Goal: Task Accomplishment & Management: Use online tool/utility

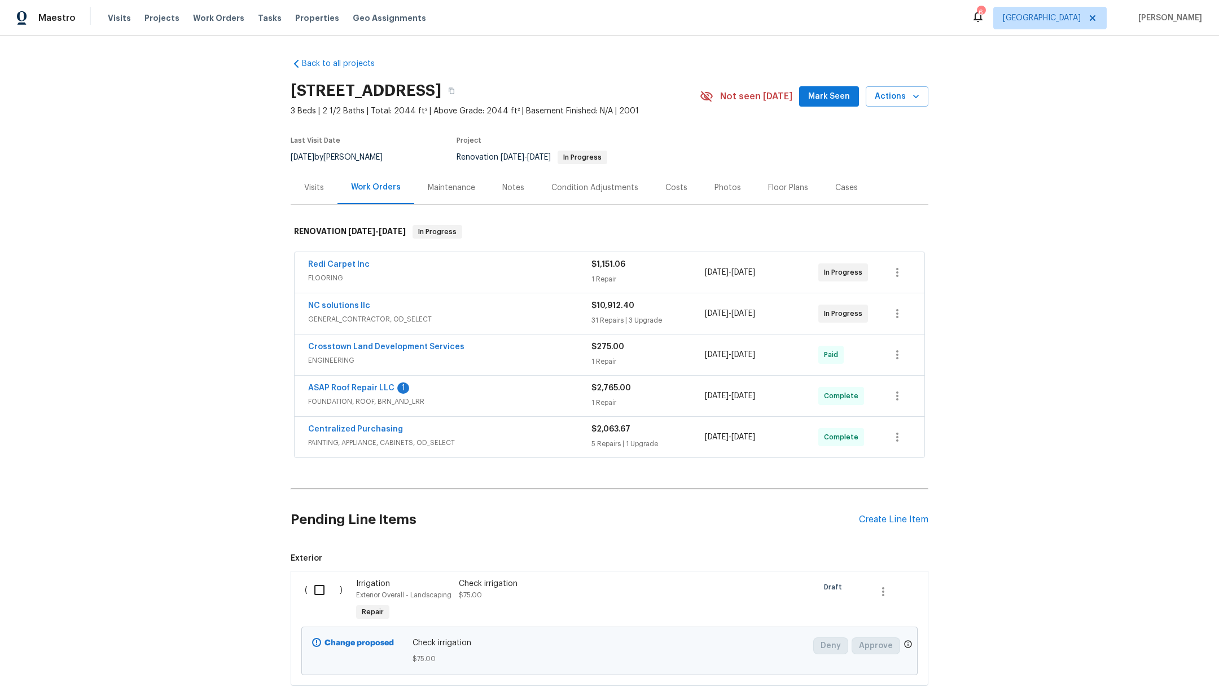
click at [310, 595] on input "checkbox" at bounding box center [323, 590] width 32 height 24
checkbox input "true"
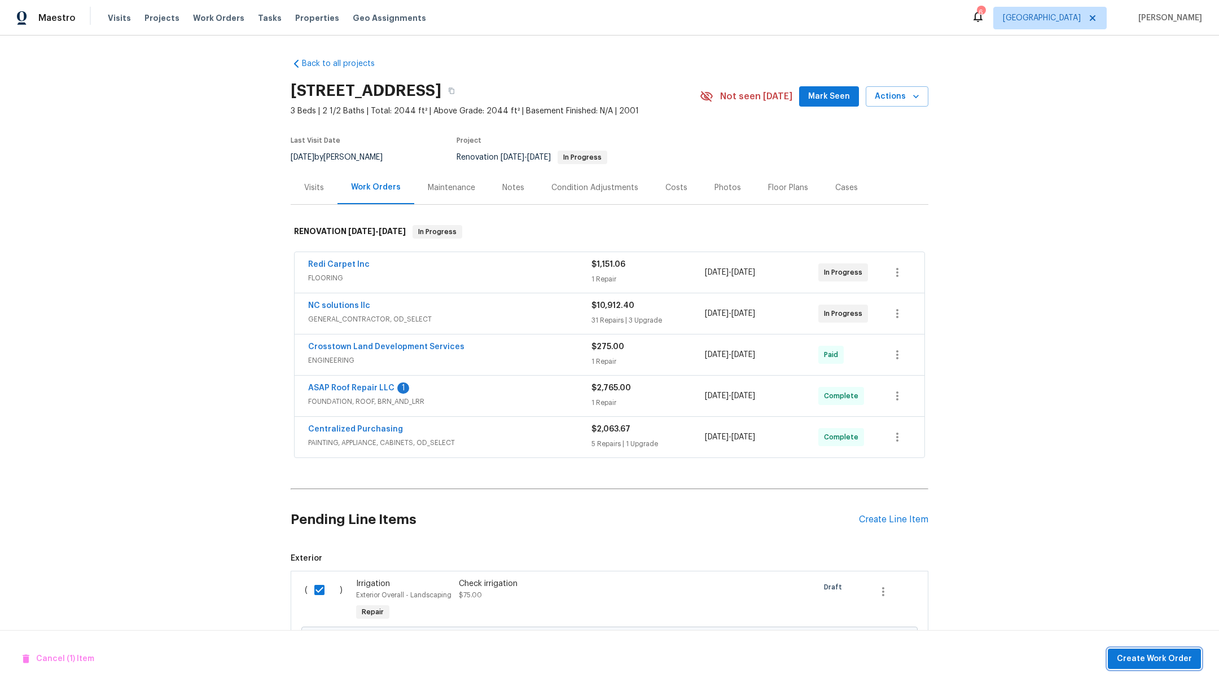
click at [1155, 662] on span "Create Work Order" at bounding box center [1154, 659] width 75 height 14
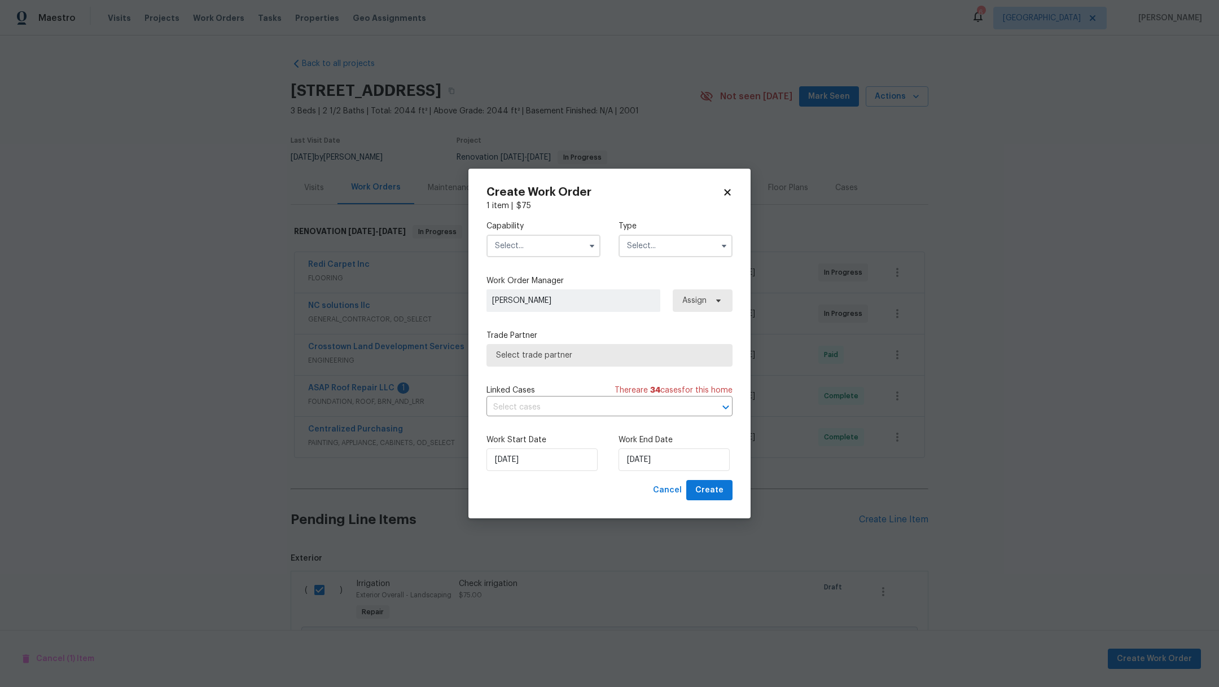
click at [503, 250] on input "text" at bounding box center [543, 246] width 114 height 23
click at [556, 329] on div "Hardscape Landscape" at bounding box center [543, 319] width 108 height 20
type input "Hardscape Landscape"
click at [642, 243] on input "text" at bounding box center [675, 246] width 114 height 23
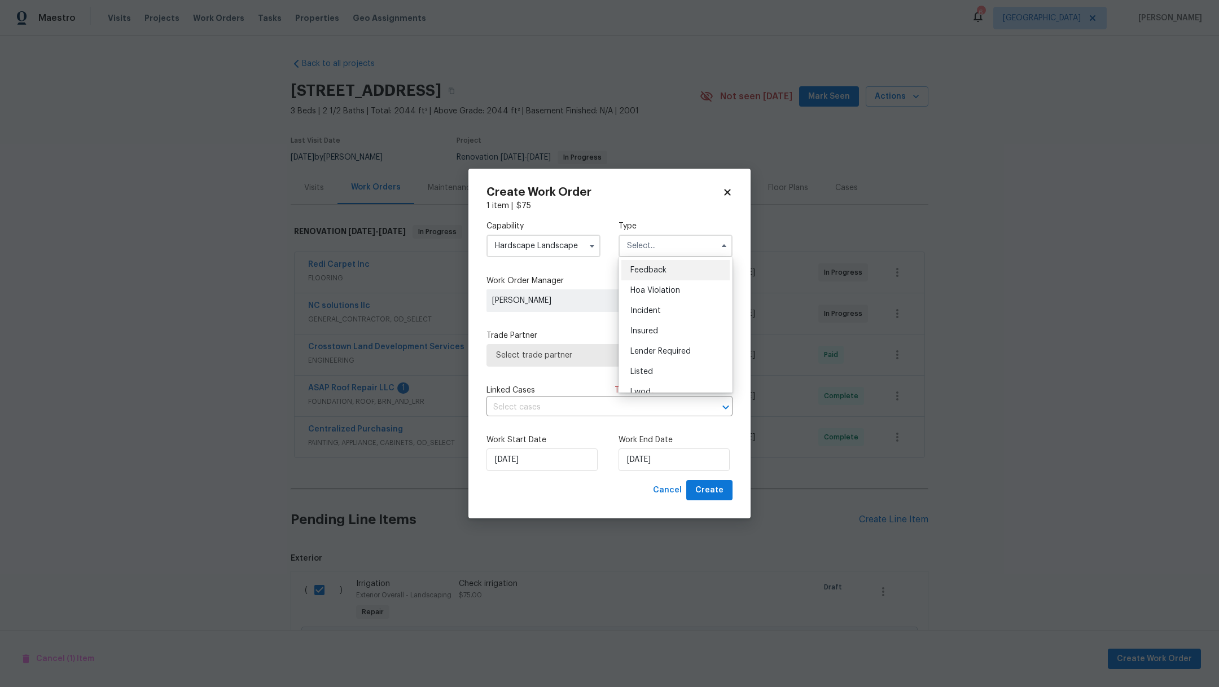
scroll to position [118, 0]
click at [666, 332] on span "Renovation" at bounding box center [651, 335] width 42 height 8
type input "Renovation"
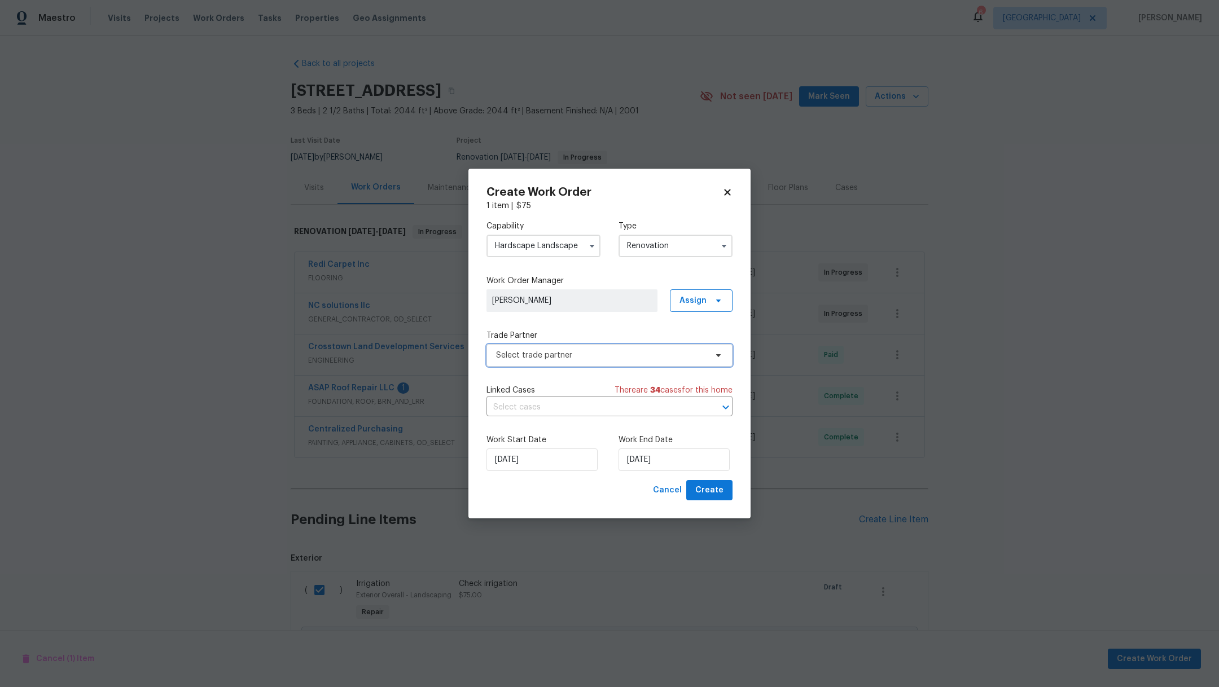
click at [552, 356] on span "Select trade partner" at bounding box center [601, 355] width 210 height 11
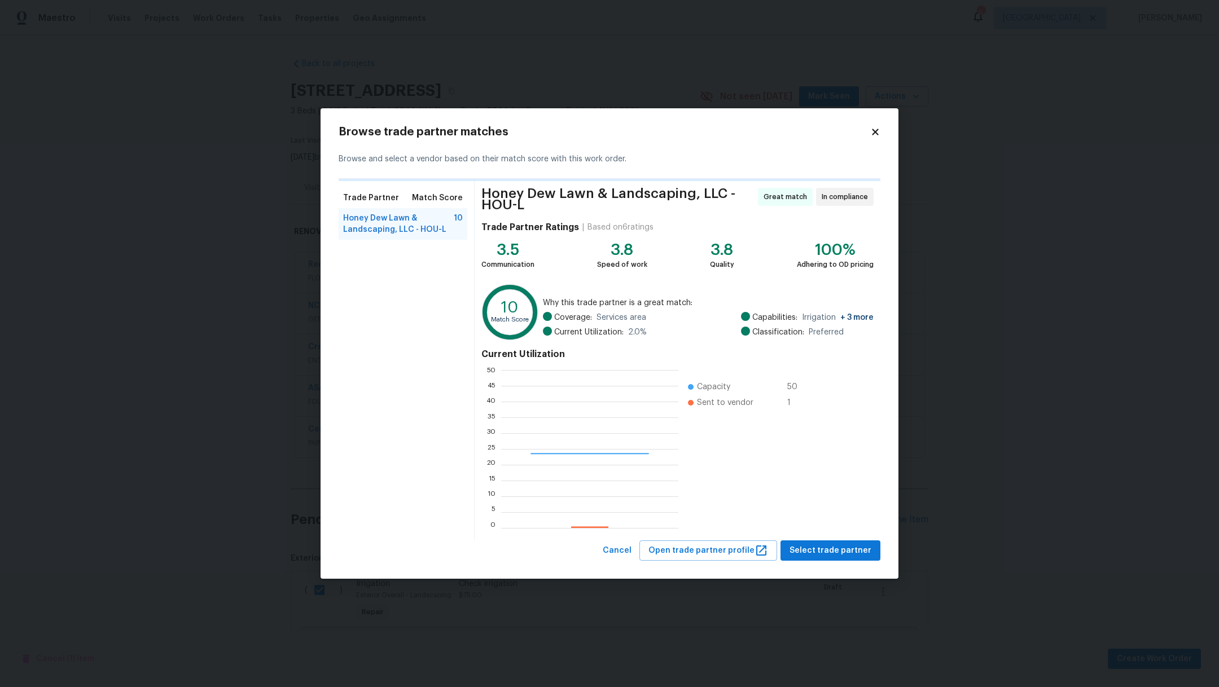
scroll to position [146, 165]
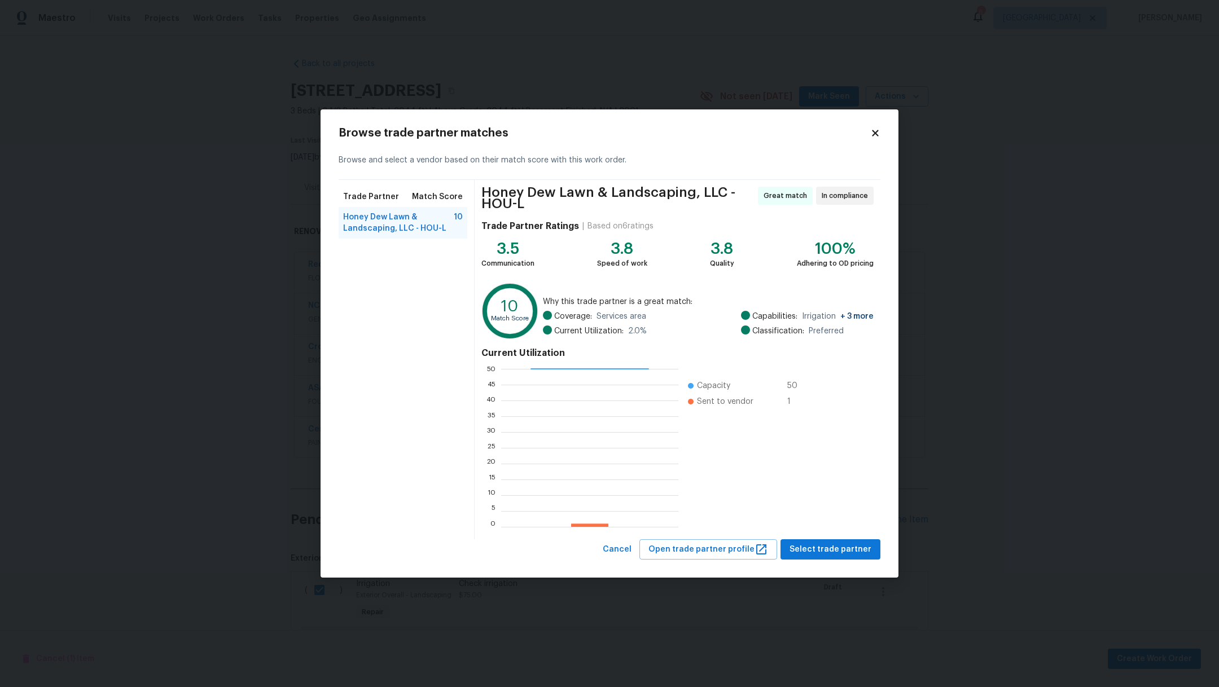
click at [874, 134] on icon at bounding box center [875, 133] width 6 height 6
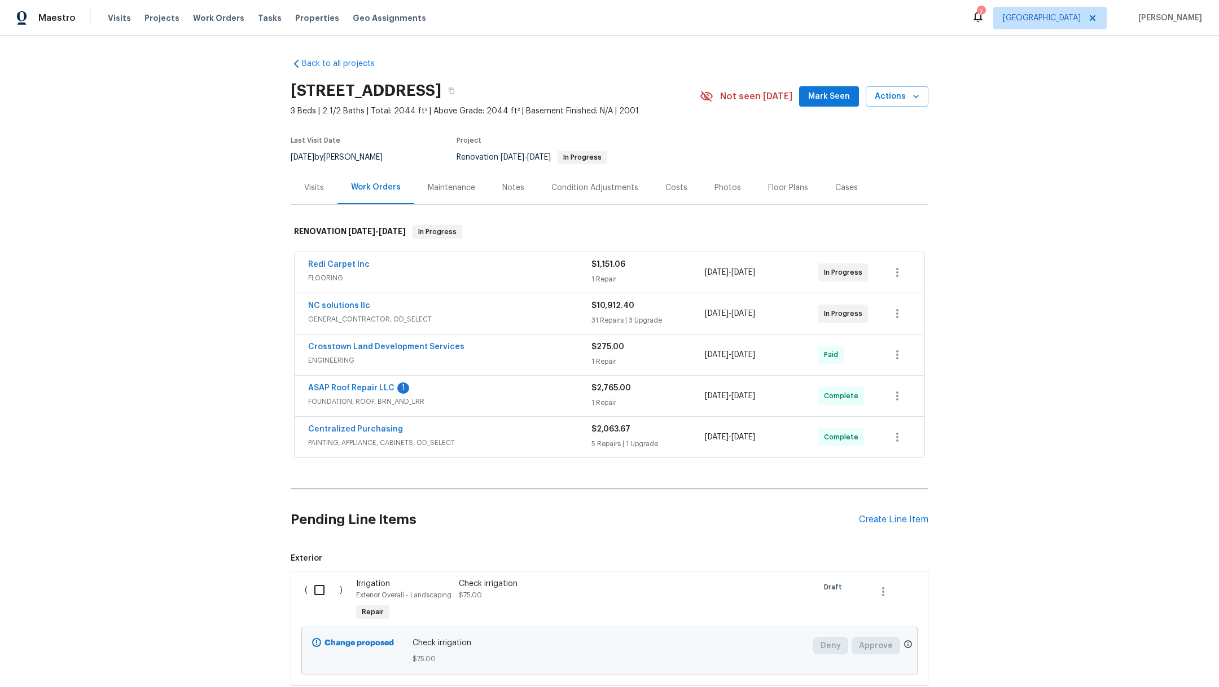
click at [307, 584] on input "checkbox" at bounding box center [323, 590] width 32 height 24
checkbox input "true"
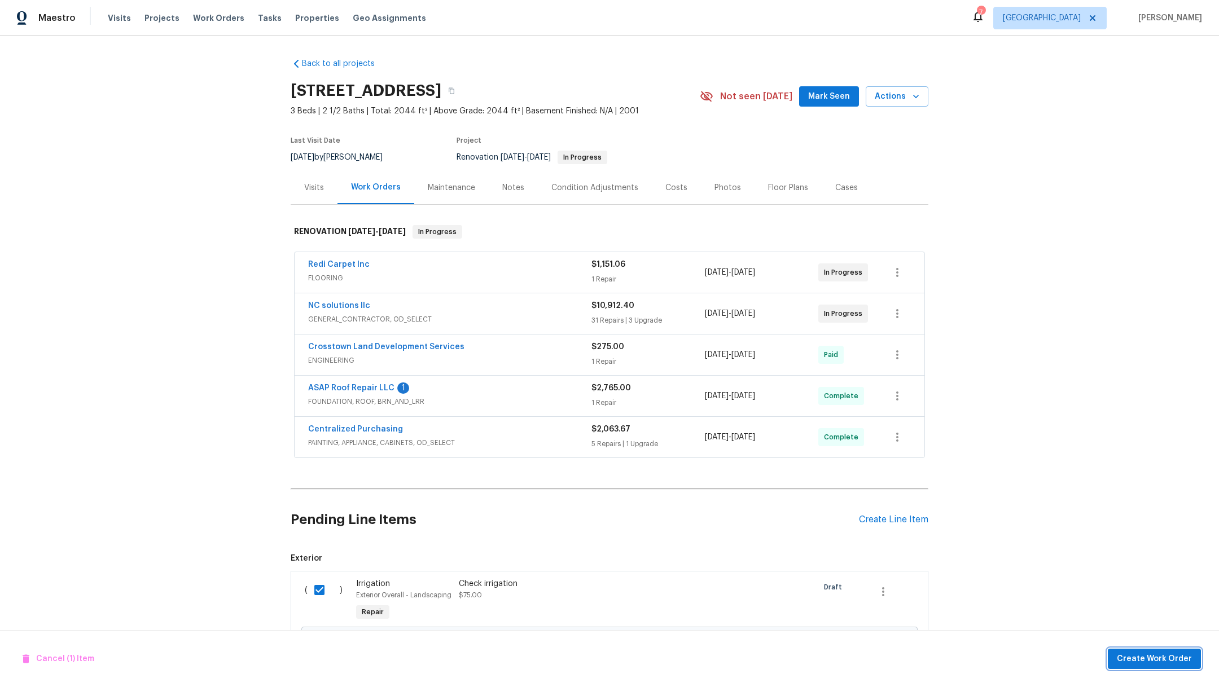
click at [1155, 656] on span "Create Work Order" at bounding box center [1154, 659] width 75 height 14
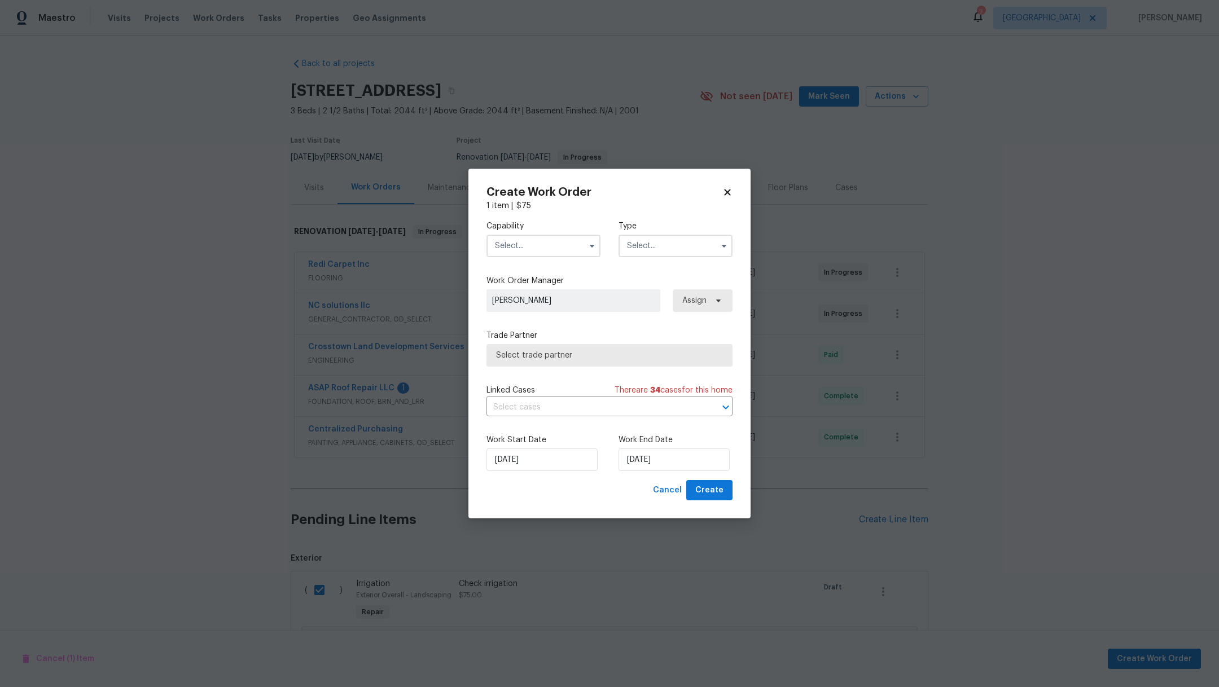
click at [521, 249] on input "text" at bounding box center [543, 246] width 114 height 23
click at [541, 311] on div "Irrigation" at bounding box center [543, 301] width 108 height 20
type input "Irrigation"
click at [636, 250] on input "text" at bounding box center [675, 246] width 114 height 23
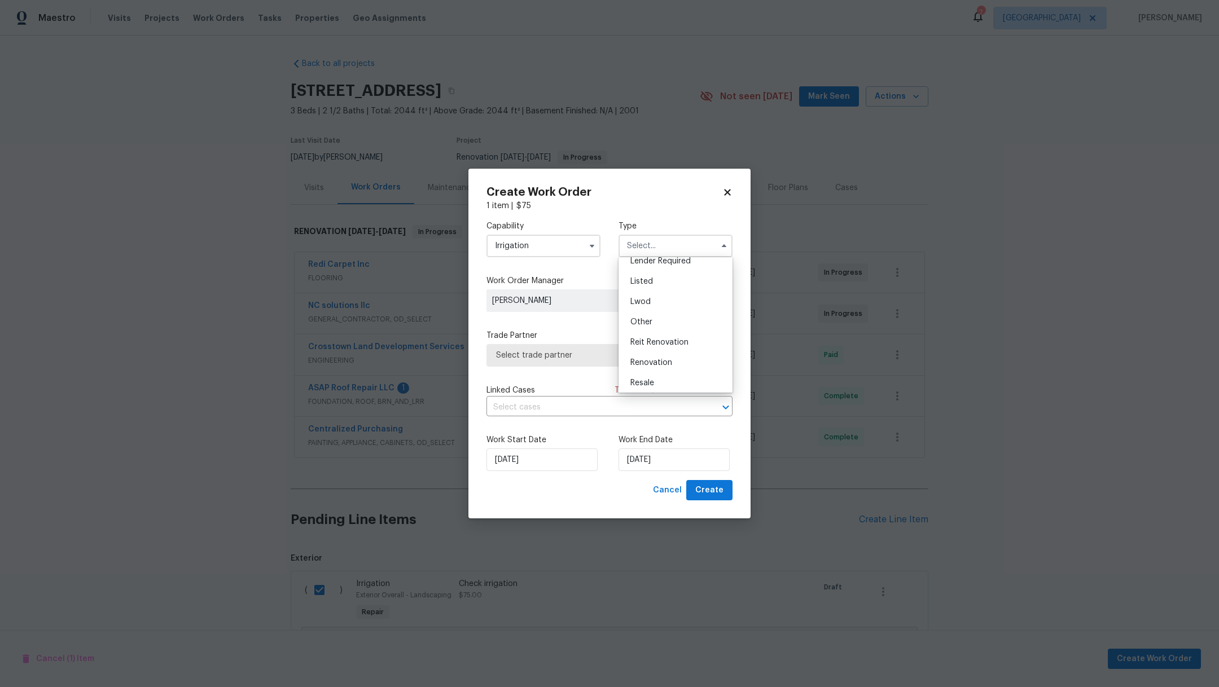
scroll to position [118, 0]
click at [694, 336] on div "Renovation" at bounding box center [675, 334] width 108 height 20
type input "Renovation"
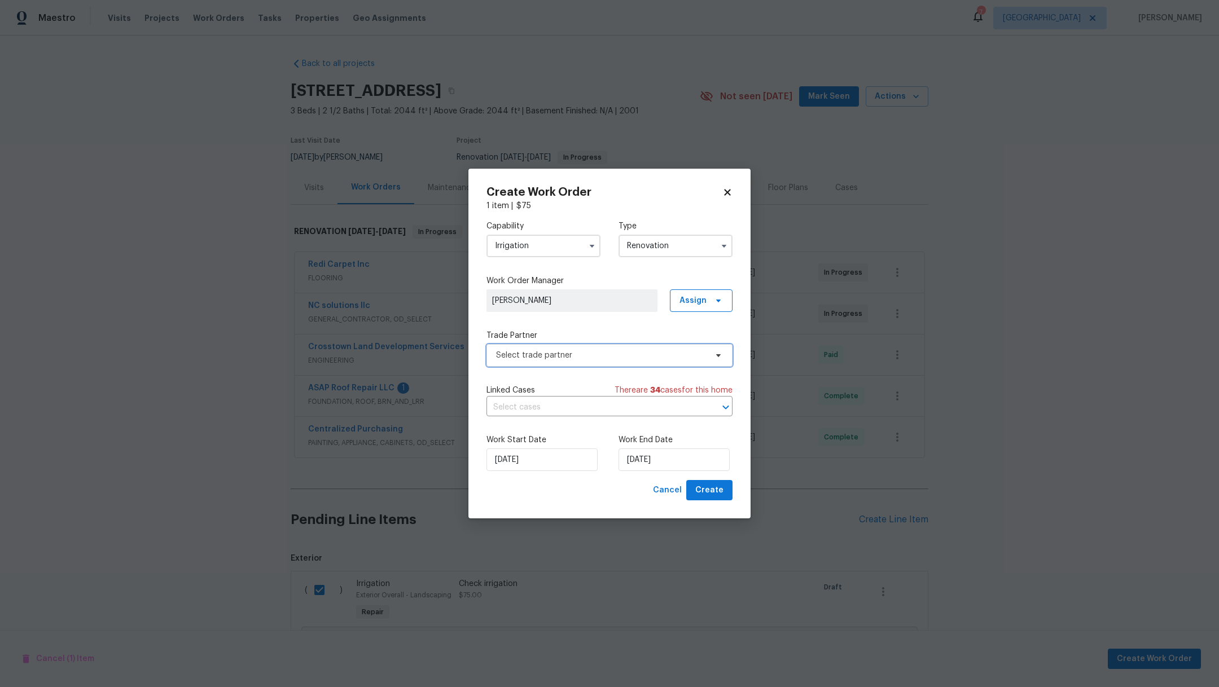
click at [632, 352] on span "Select trade partner" at bounding box center [601, 355] width 210 height 11
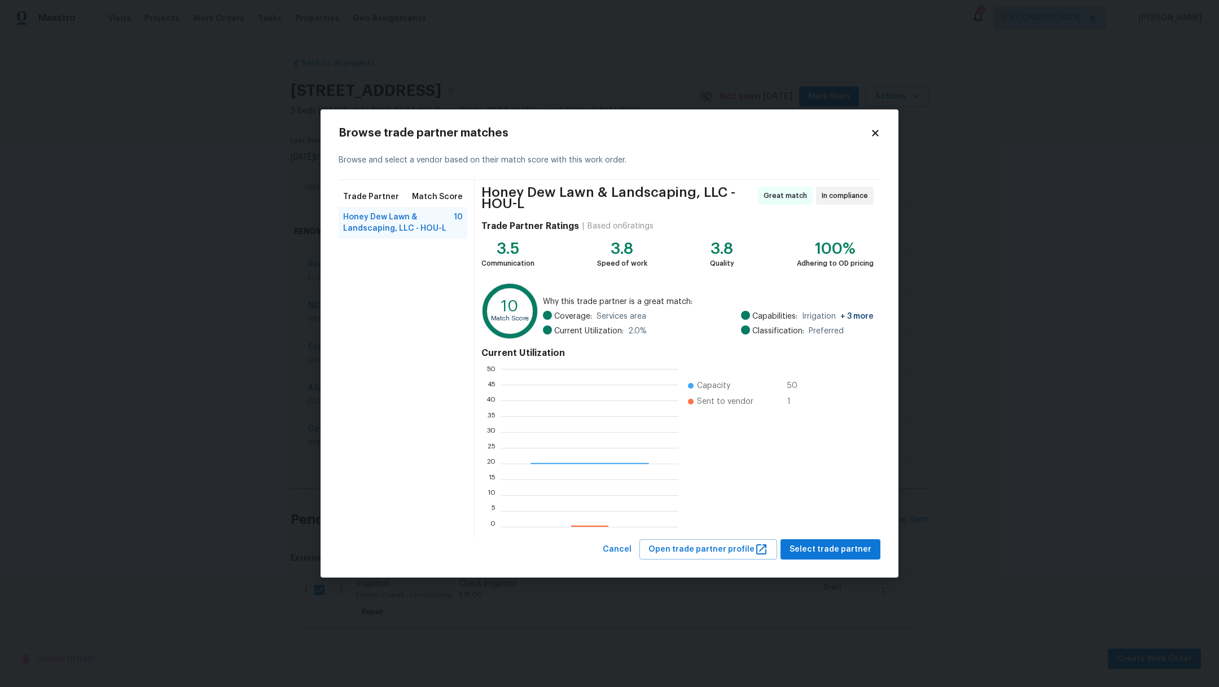
scroll to position [146, 165]
click at [882, 128] on div "Browse trade partner matches Browse and select a vendor based on their match sc…" at bounding box center [609, 343] width 578 height 469
click at [874, 131] on icon at bounding box center [875, 133] width 6 height 6
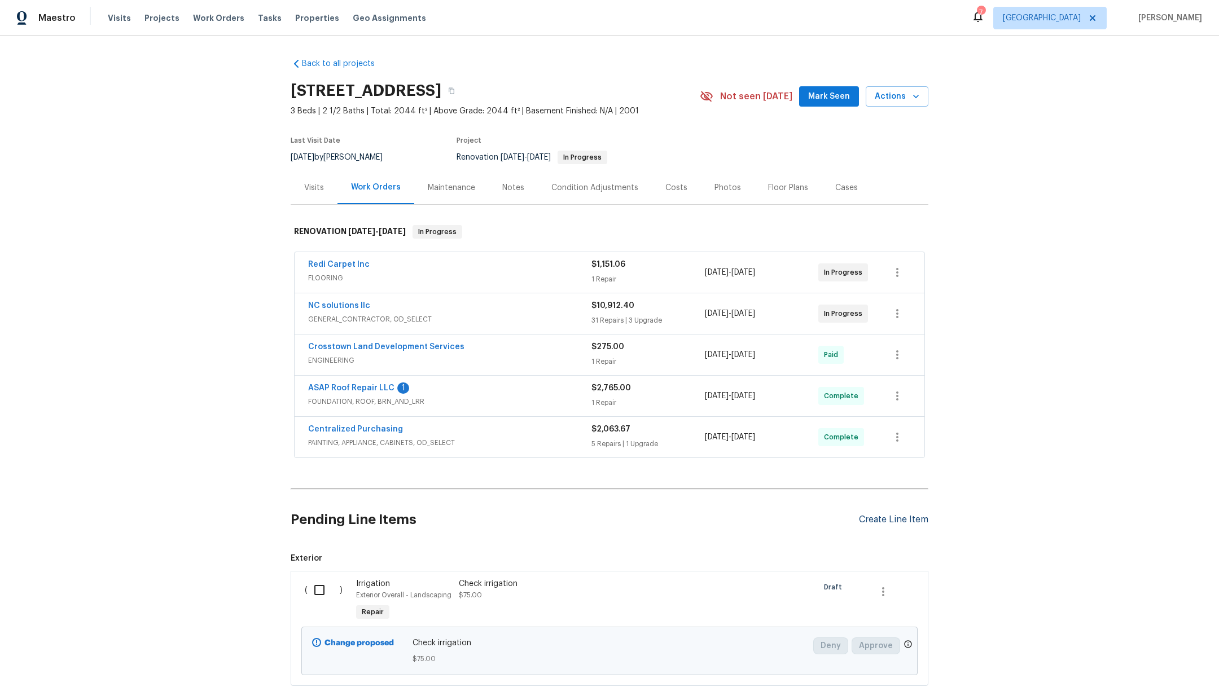
click at [900, 516] on div "Create Line Item" at bounding box center [893, 520] width 69 height 11
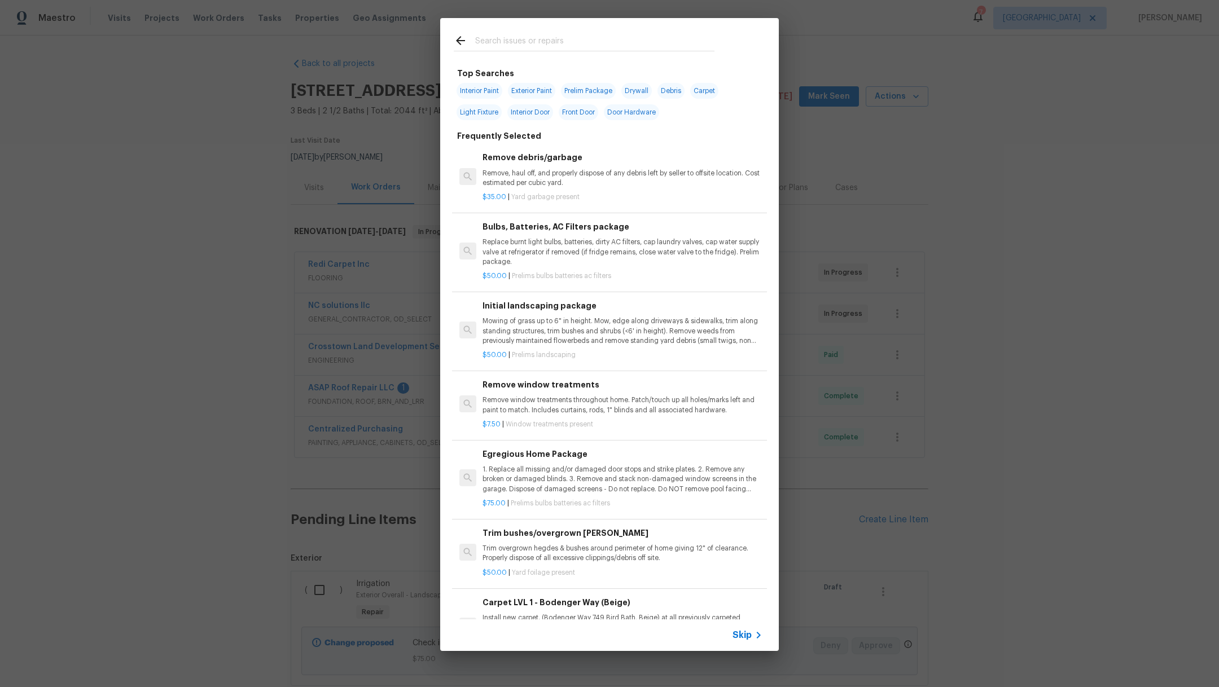
click at [546, 327] on p "Mowing of grass up to 6" in height. Mow, edge along driveways & sidewalks, trim…" at bounding box center [622, 331] width 280 height 29
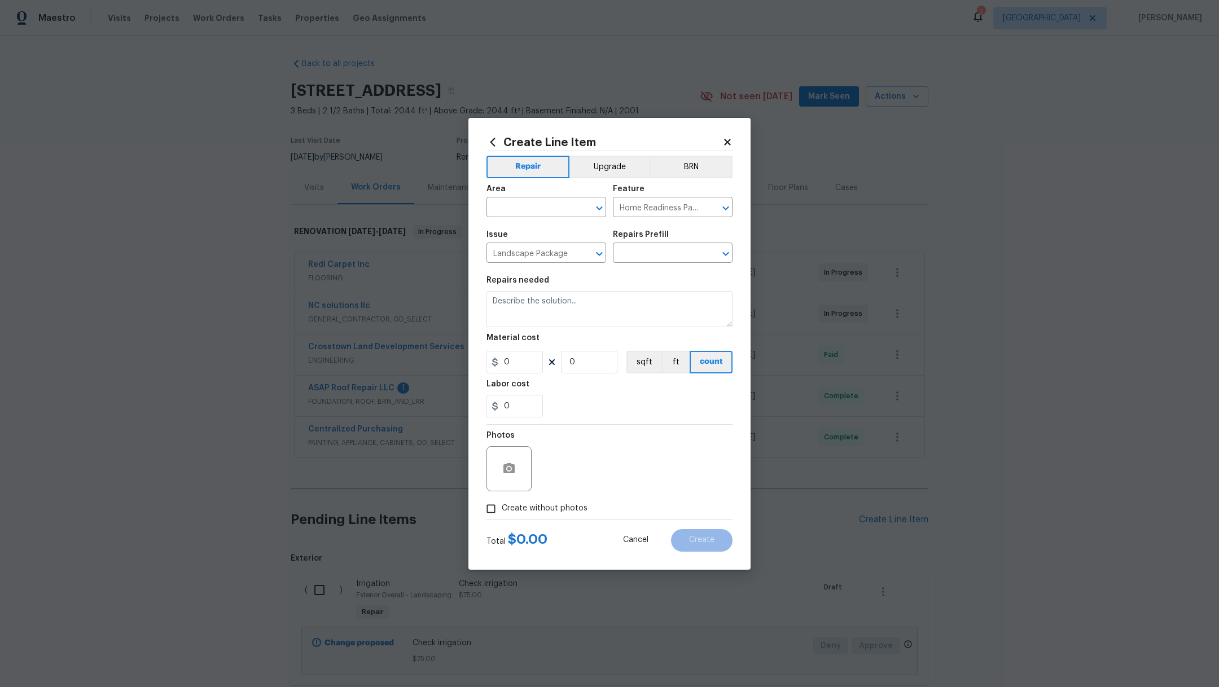
type textarea "Mowing of grass up to 6" in height. Mow, edge along driveways & sidewalks, trim…"
type input "1"
type input "Initial landscaping package $50.00"
type input "50"
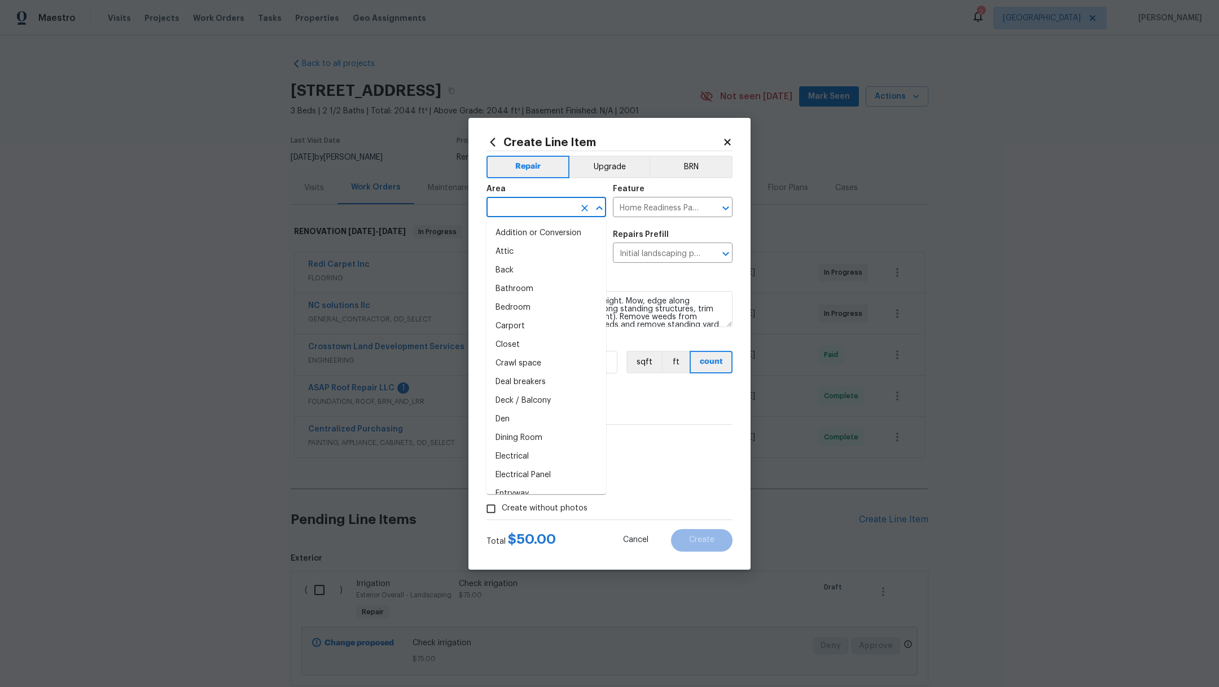
click at [515, 210] on input "text" at bounding box center [530, 208] width 88 height 17
click at [523, 232] on li "Exterior Overall" at bounding box center [546, 233] width 120 height 19
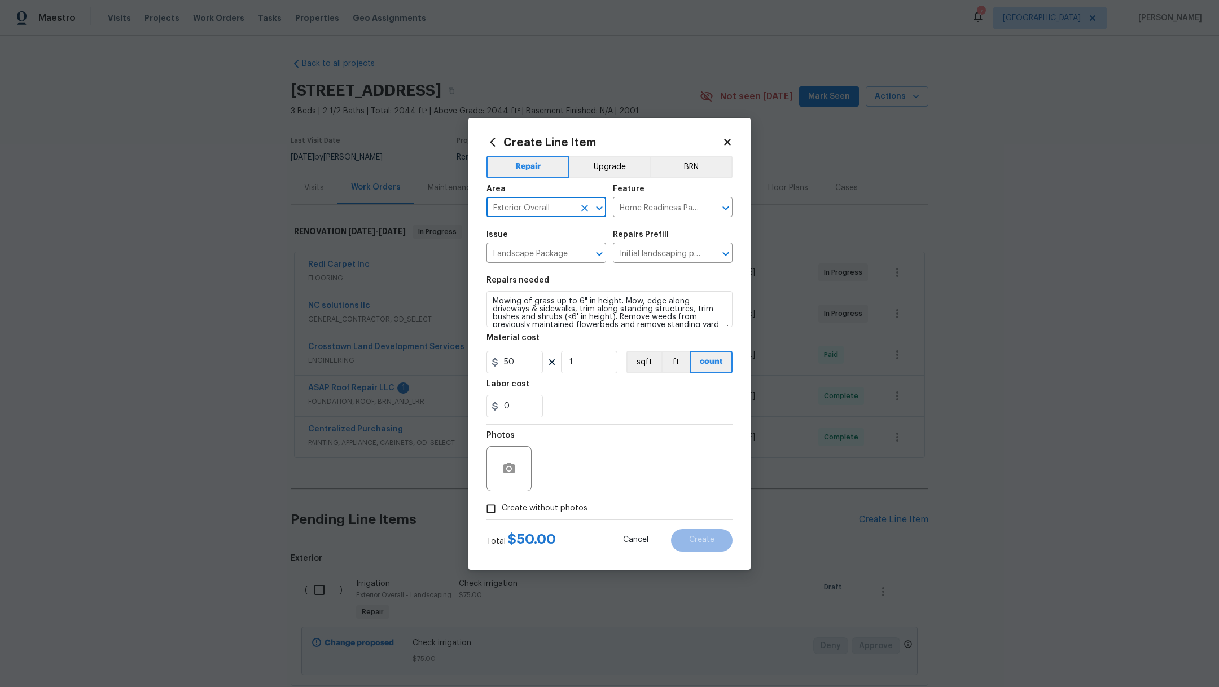
type input "Exterior Overall"
click at [535, 508] on span "Create without photos" at bounding box center [545, 509] width 86 height 12
click at [502, 508] on input "Create without photos" at bounding box center [490, 508] width 21 height 21
checkbox input "true"
click at [594, 489] on textarea at bounding box center [636, 468] width 192 height 45
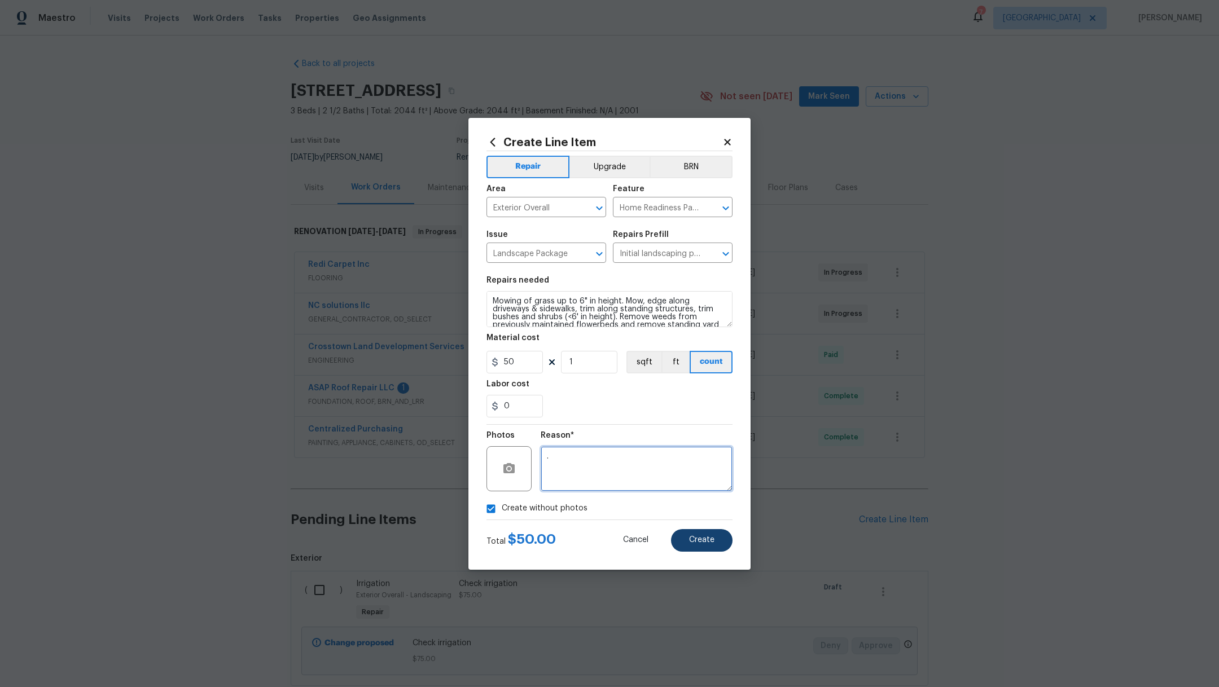
type textarea "."
click at [697, 540] on span "Create" at bounding box center [701, 540] width 25 height 8
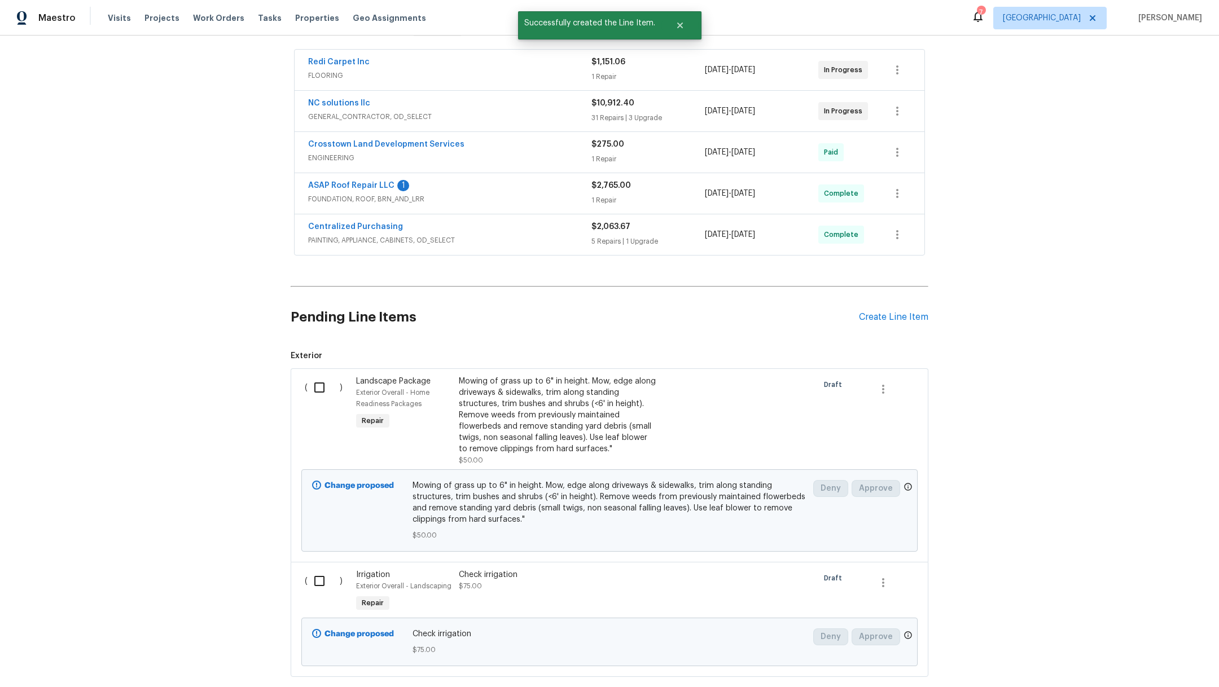
scroll to position [279, 0]
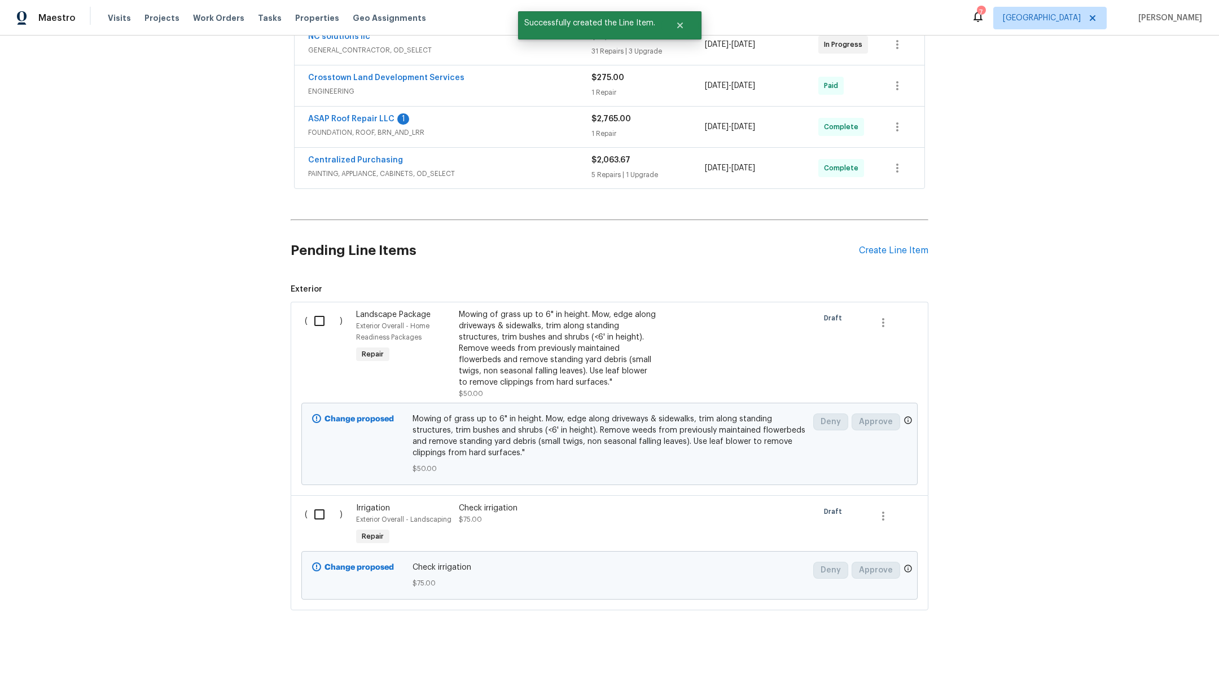
click at [307, 309] on input "checkbox" at bounding box center [323, 321] width 32 height 24
checkbox input "true"
click at [313, 504] on input "checkbox" at bounding box center [323, 515] width 32 height 24
checkbox input "true"
click at [1169, 656] on span "Create Work Order" at bounding box center [1154, 659] width 75 height 14
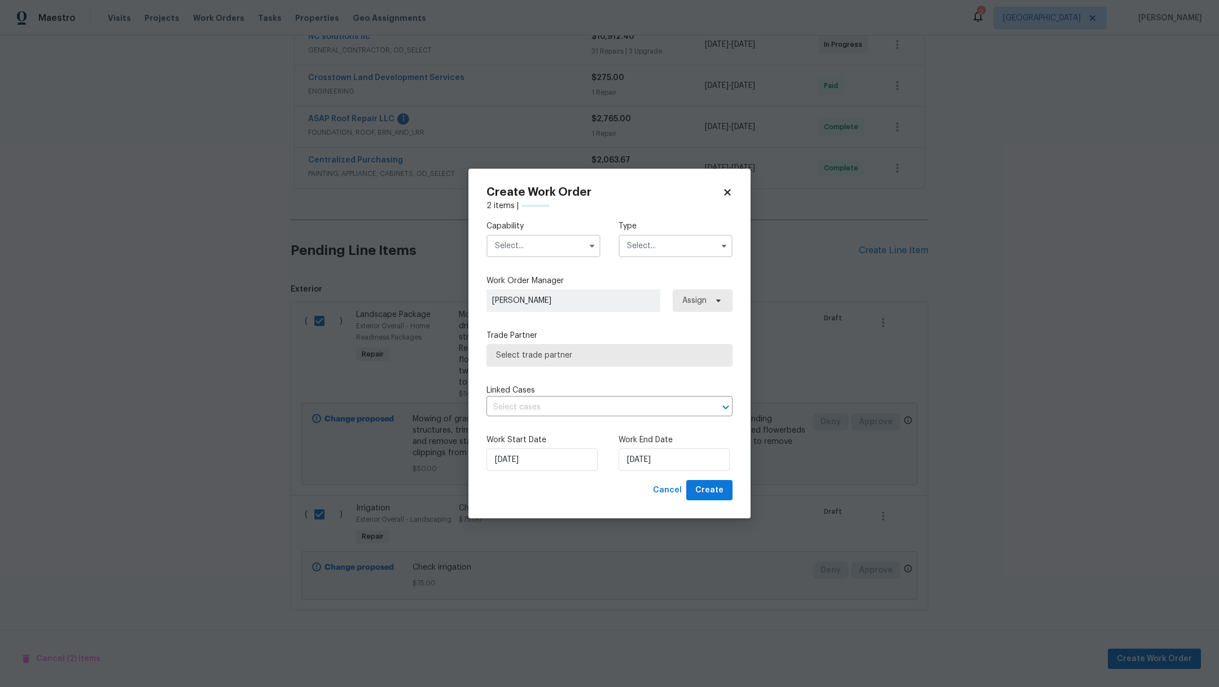
checkbox input "false"
click at [512, 249] on input "text" at bounding box center [543, 246] width 114 height 23
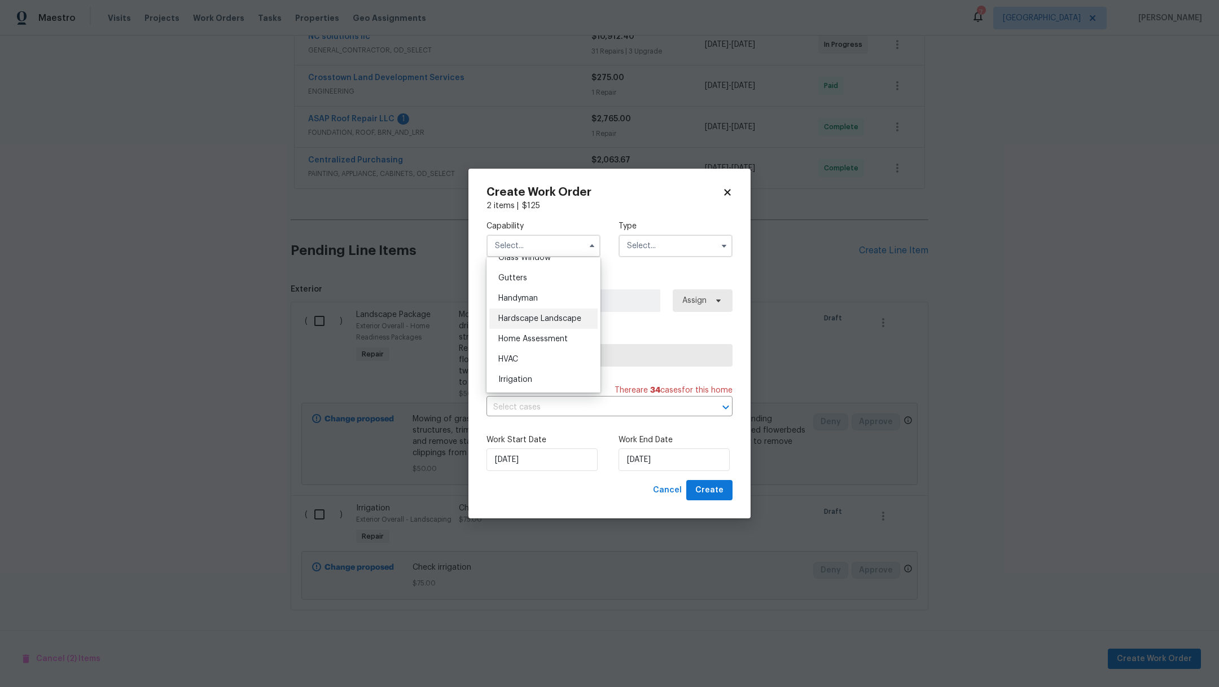
click at [547, 329] on div "Hardscape Landscape" at bounding box center [543, 319] width 108 height 20
type input "Hardscape Landscape"
click at [656, 254] on input "text" at bounding box center [675, 246] width 114 height 23
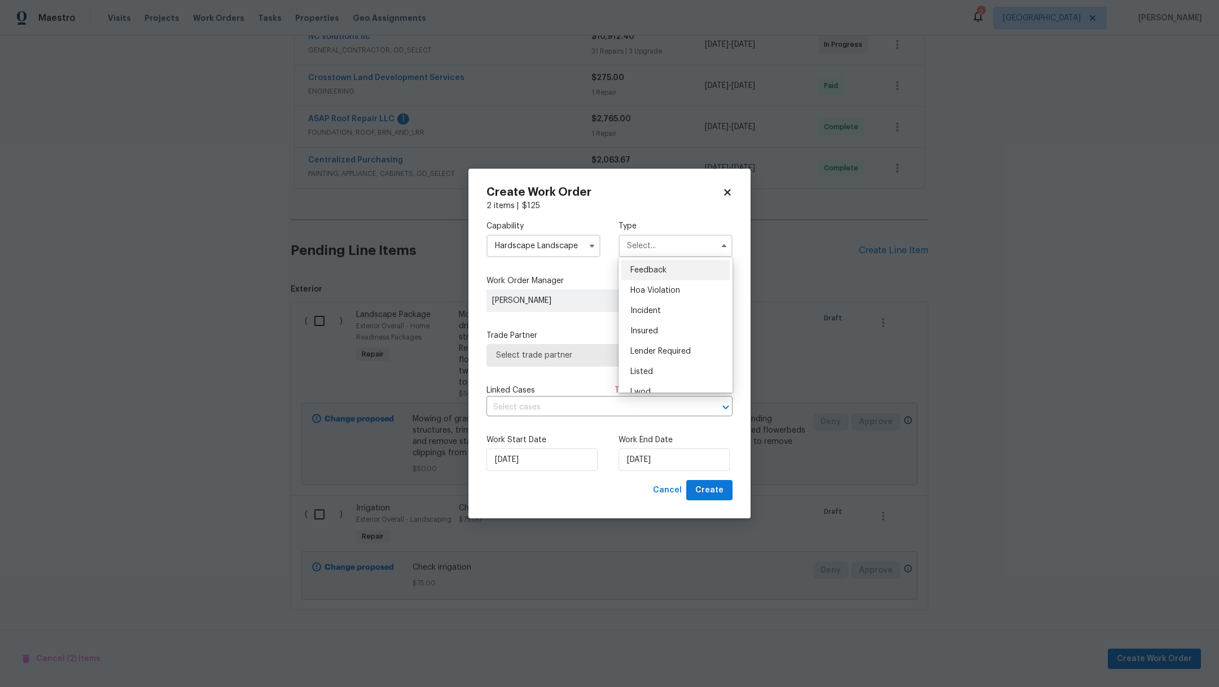
scroll to position [118, 0]
click at [688, 337] on div "Renovation" at bounding box center [675, 334] width 108 height 20
type input "Renovation"
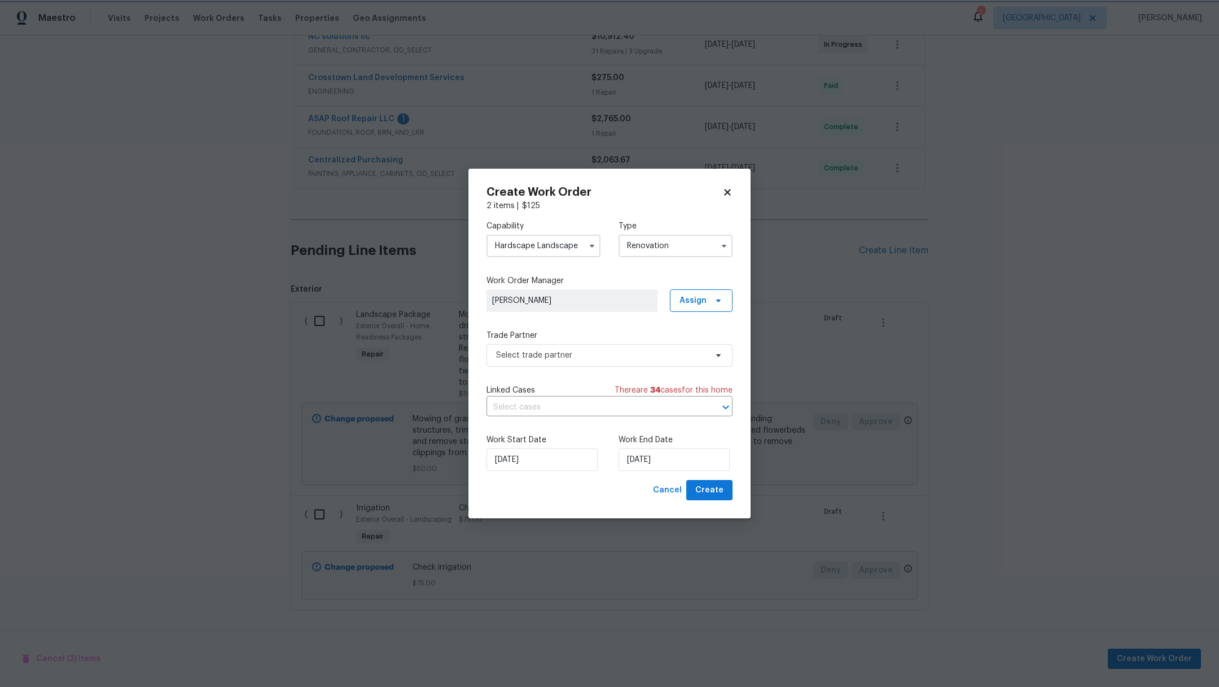
scroll to position [0, 0]
click at [578, 357] on span "Select trade partner" at bounding box center [601, 355] width 210 height 11
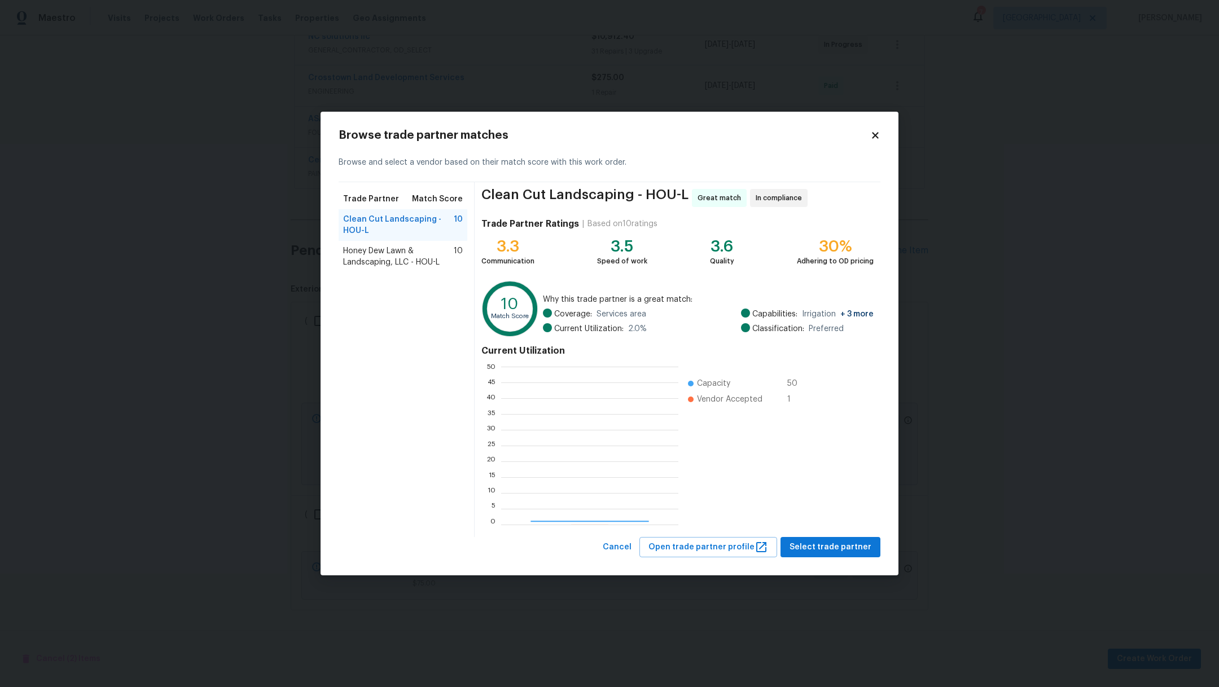
scroll to position [146, 165]
click at [858, 549] on span "Select trade partner" at bounding box center [830, 547] width 82 height 14
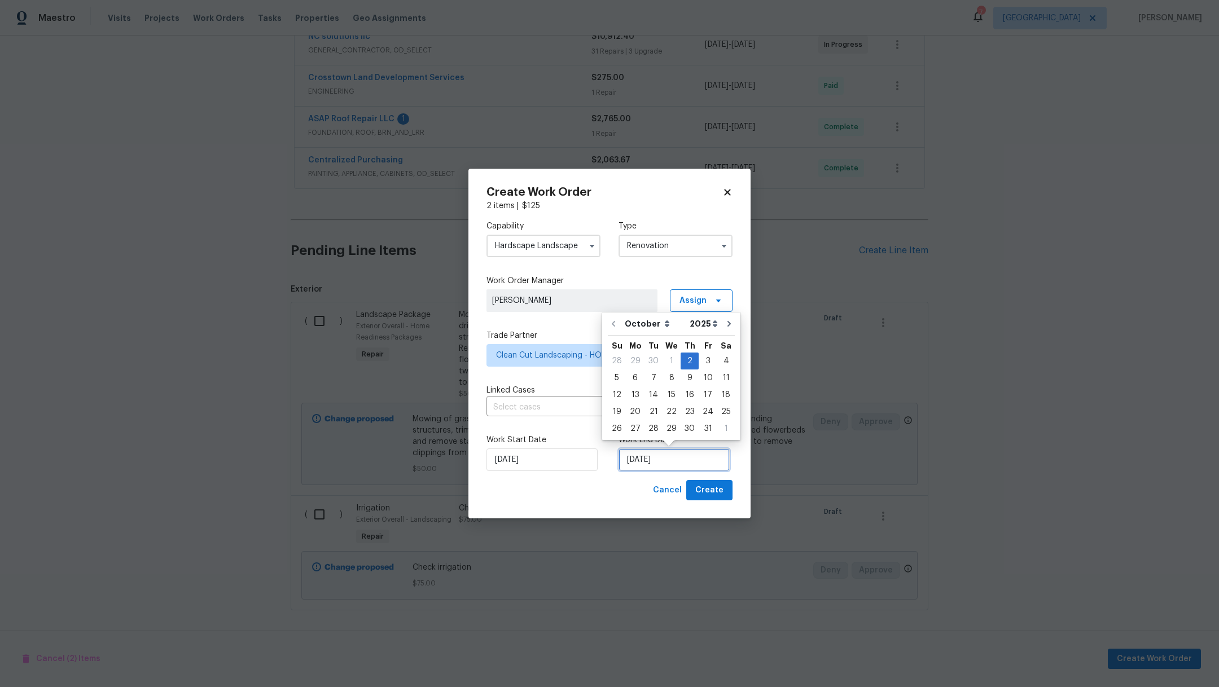
click at [687, 460] on input "[DATE]" at bounding box center [673, 460] width 111 height 23
click at [707, 353] on div "3" at bounding box center [707, 361] width 19 height 17
type input "[DATE]"
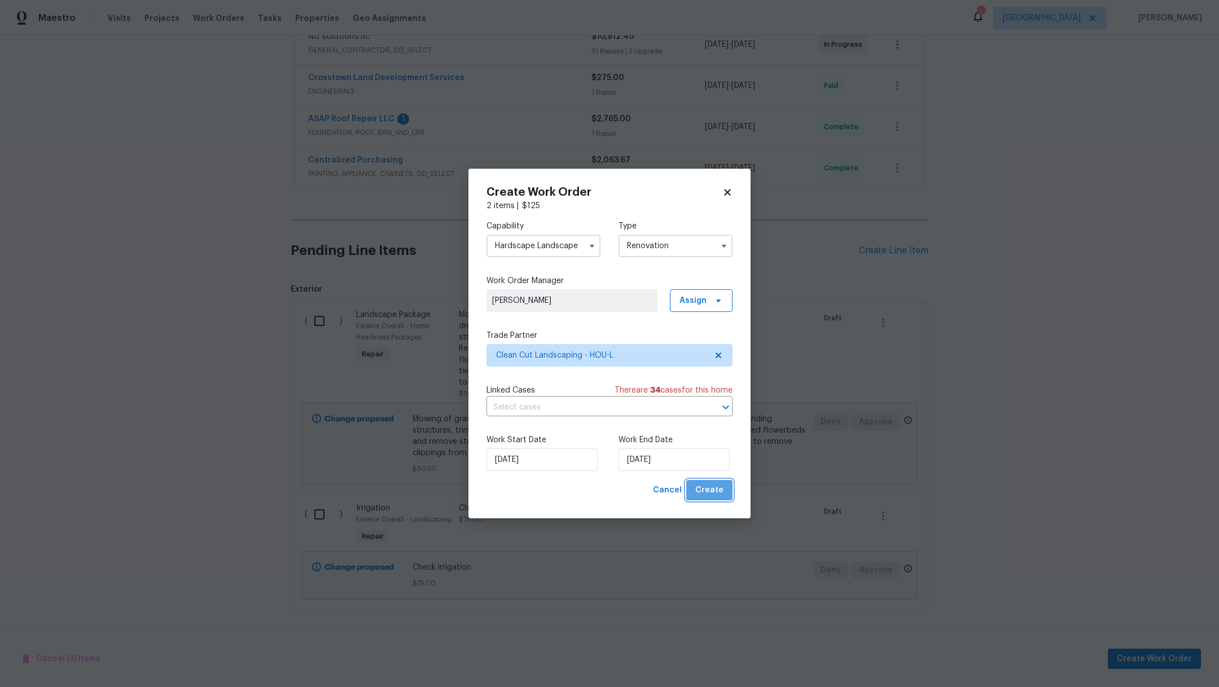
click at [715, 490] on span "Create" at bounding box center [709, 491] width 28 height 14
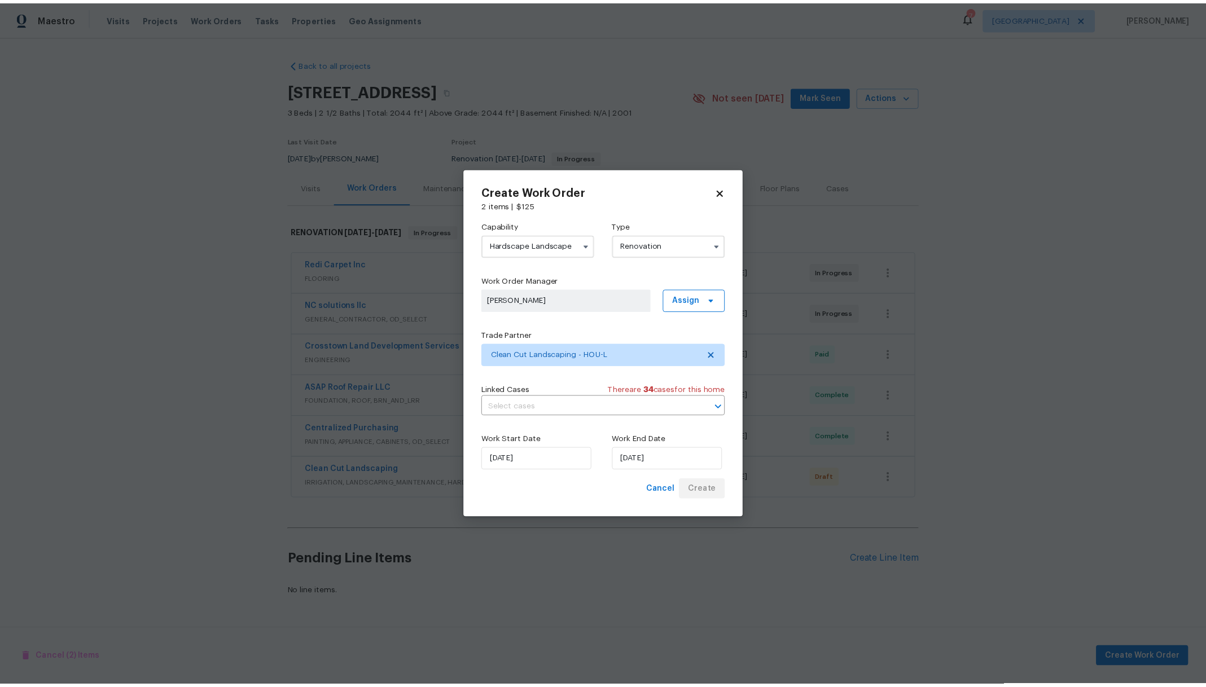
scroll to position [0, 0]
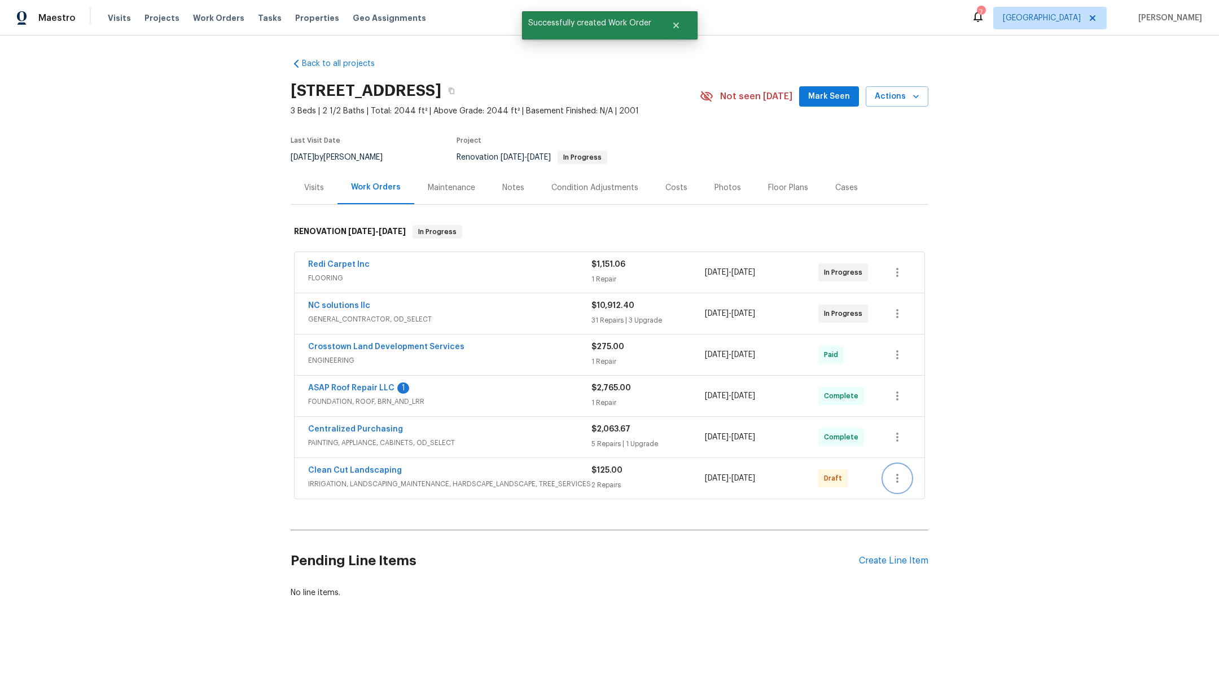
click at [899, 477] on button "button" at bounding box center [897, 478] width 27 height 27
click at [904, 492] on li "Confirm and Send to Vendor" at bounding box center [940, 495] width 126 height 19
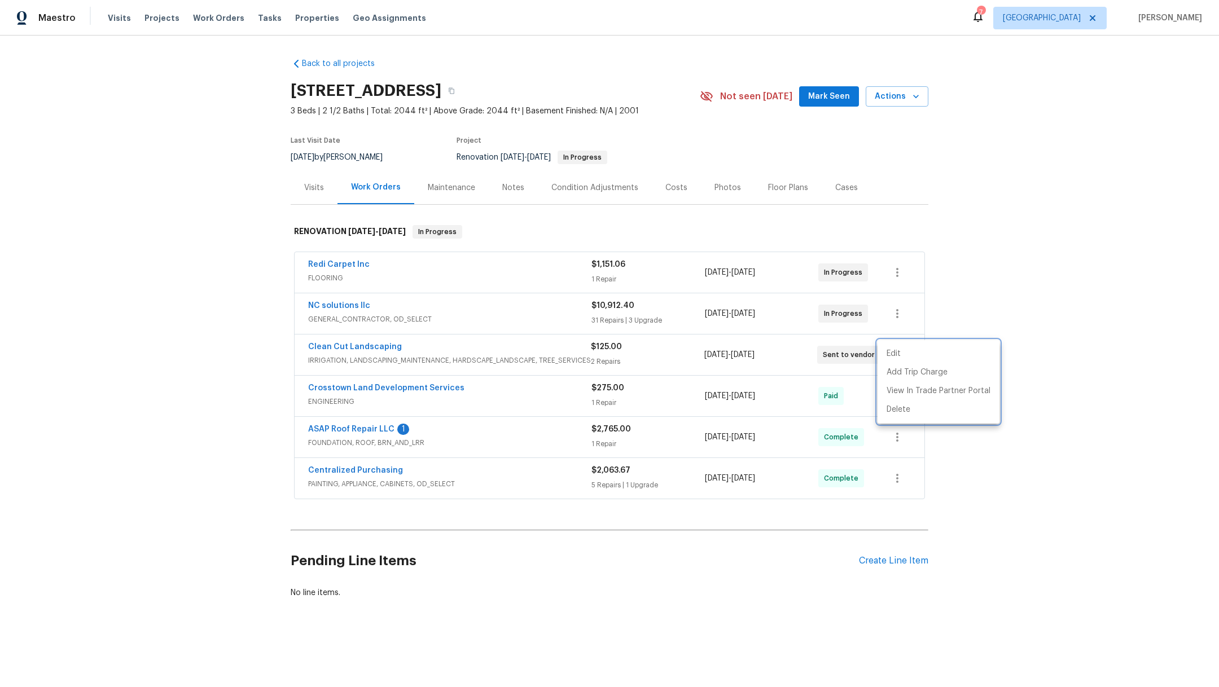
click at [503, 183] on div at bounding box center [609, 343] width 1219 height 687
click at [503, 190] on div "Notes" at bounding box center [513, 187] width 22 height 11
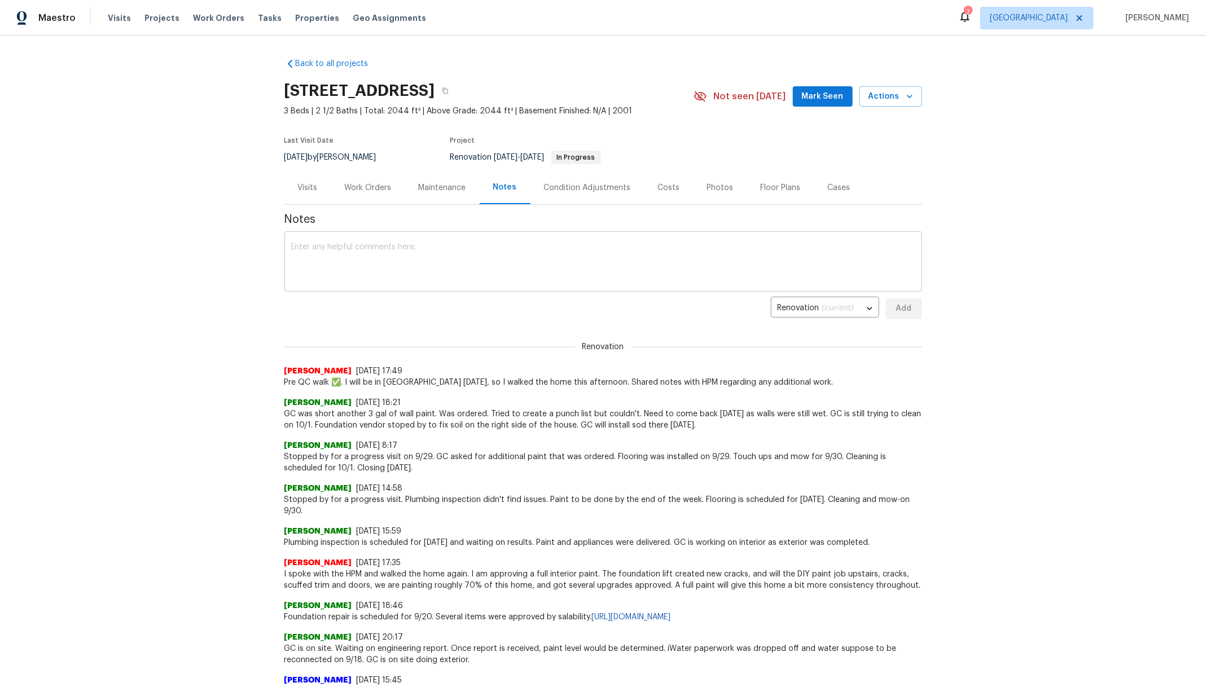
click at [494, 236] on div "x ​" at bounding box center [603, 263] width 638 height 58
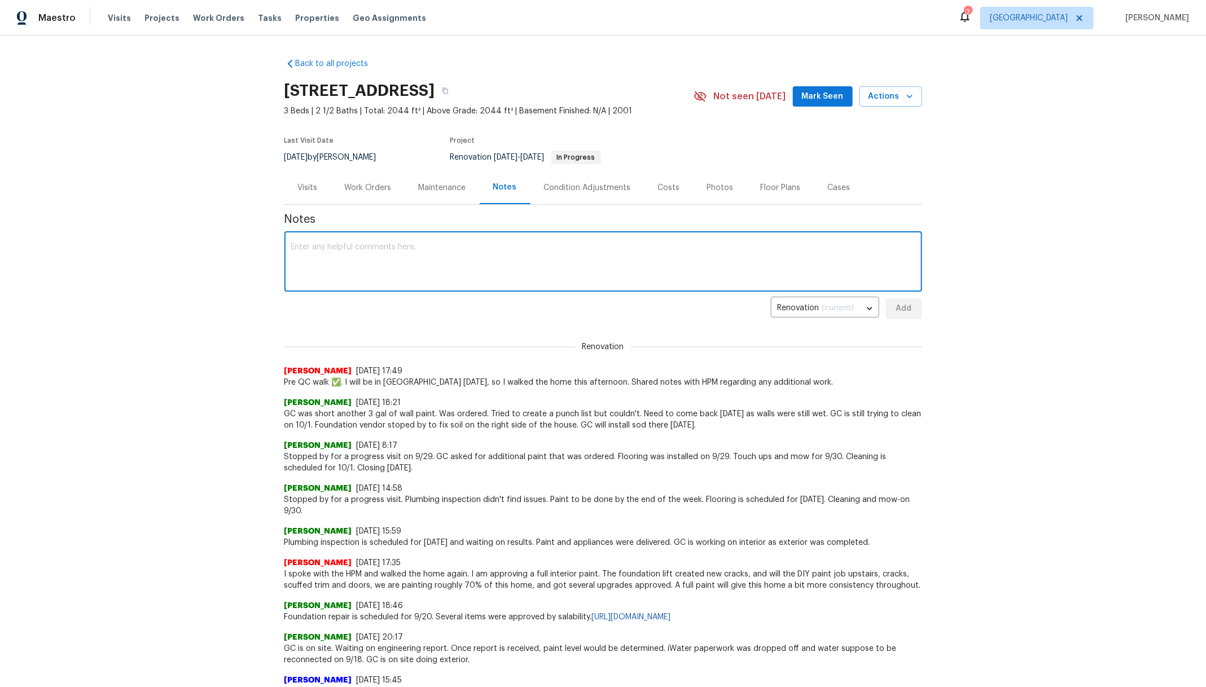
click at [474, 255] on textarea at bounding box center [603, 262] width 624 height 39
